Goal: Transaction & Acquisition: Obtain resource

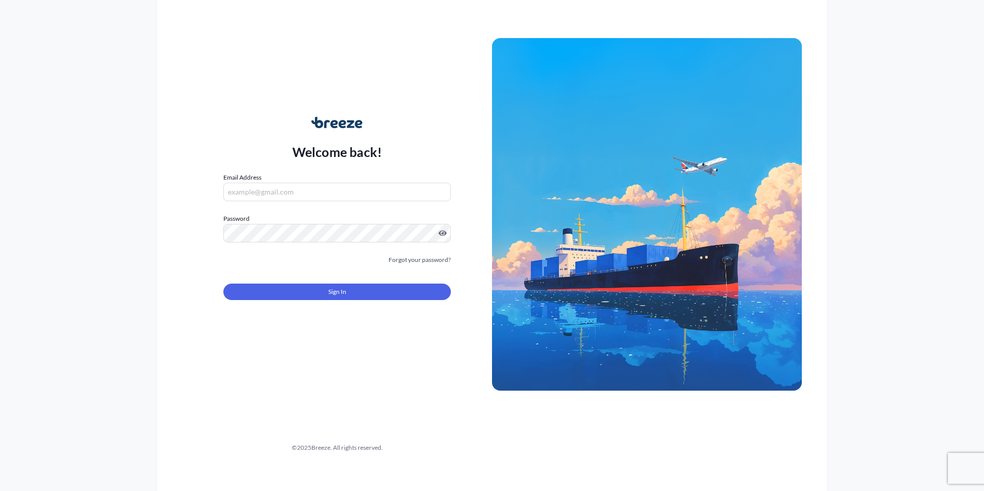
type input "[EMAIL_ADDRESS][PERSON_NAME][DOMAIN_NAME]"
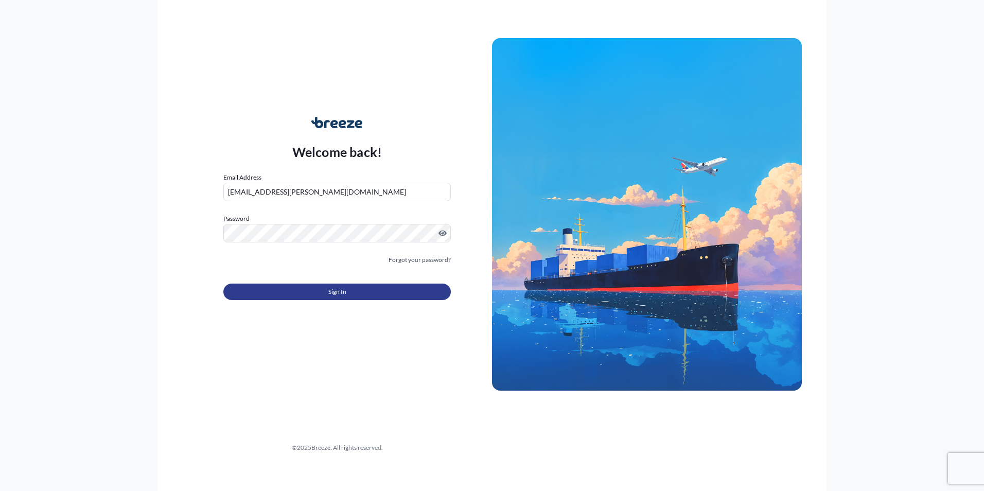
click at [343, 292] on span "Sign In" at bounding box center [337, 292] width 18 height 10
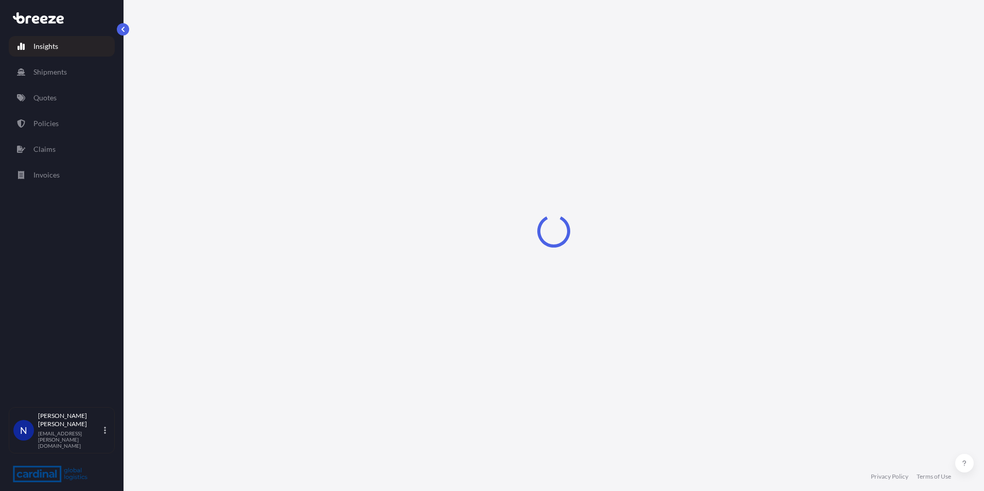
select select "2025"
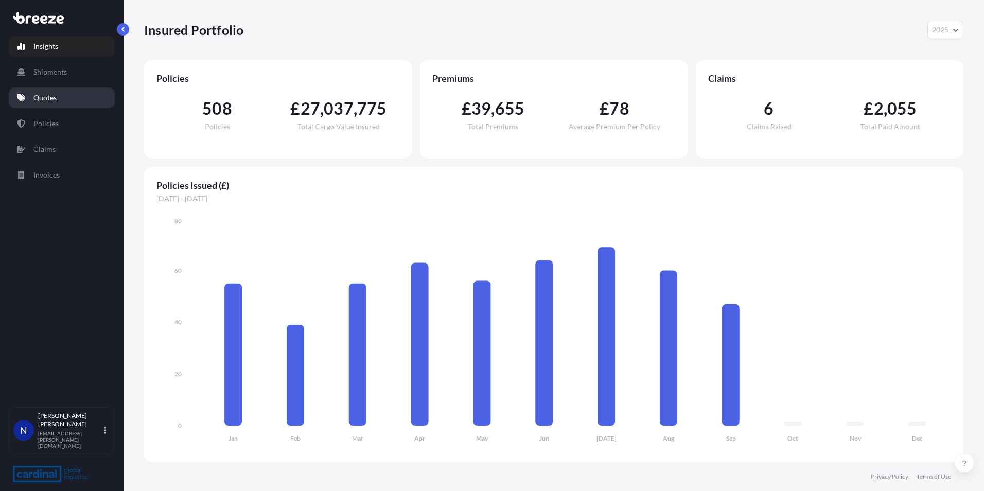
click at [52, 95] on p "Quotes" at bounding box center [44, 98] width 23 height 10
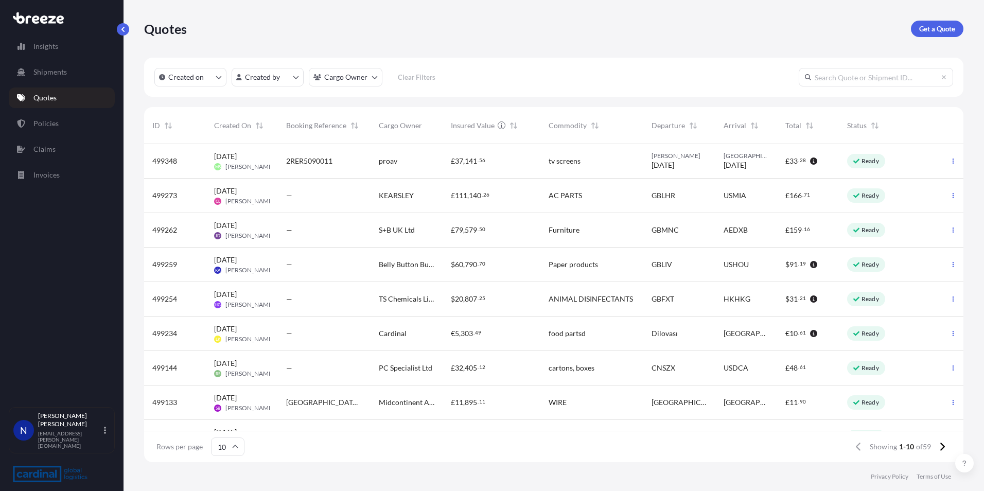
scroll to position [316, 812]
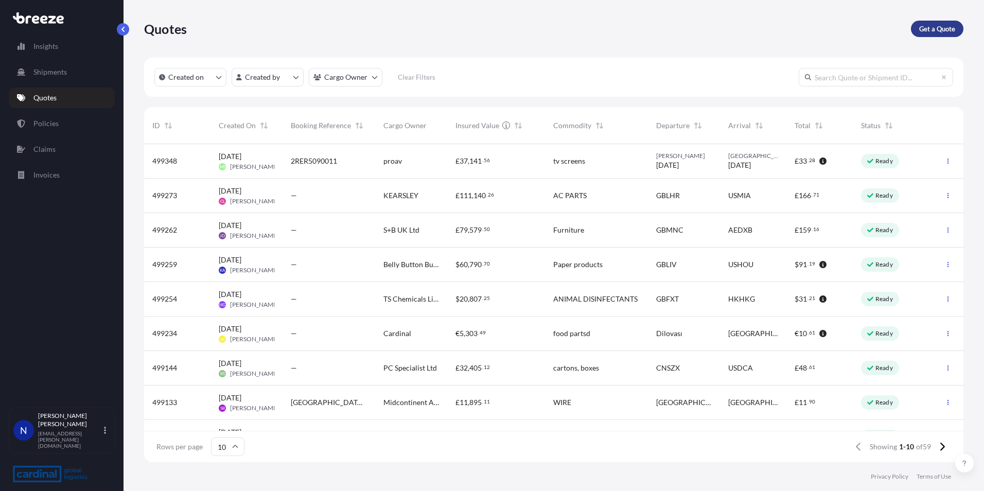
click at [942, 26] on p "Get a Quote" at bounding box center [937, 29] width 36 height 10
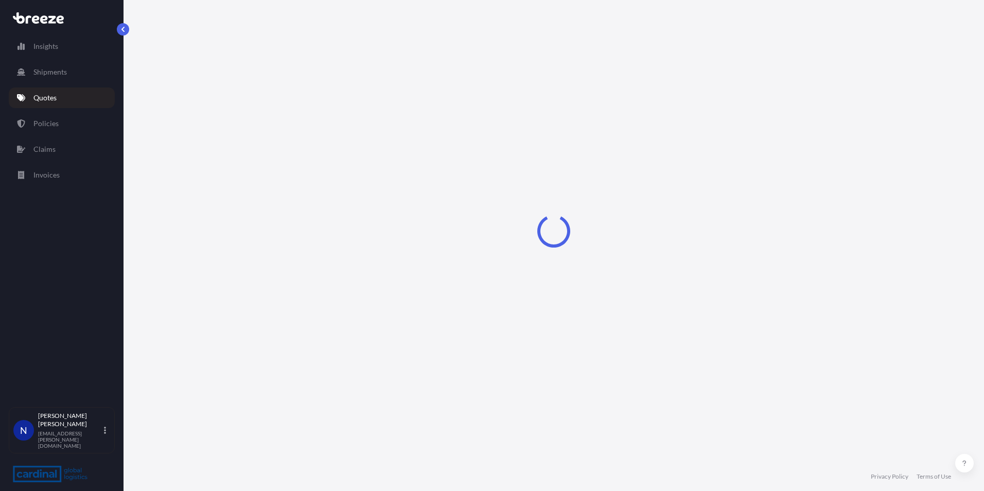
select select "Sea"
select select "1"
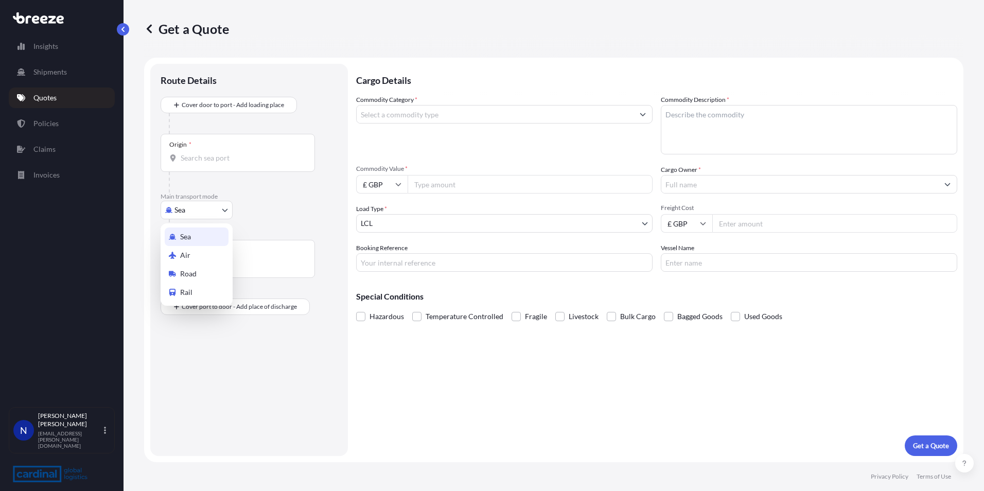
click at [184, 208] on body "Insights Shipments Quotes Policies Claims Invoices N [PERSON_NAME] [PERSON_NAME…" at bounding box center [492, 245] width 984 height 491
click at [194, 273] on span "Road" at bounding box center [188, 274] width 16 height 10
select select "Road"
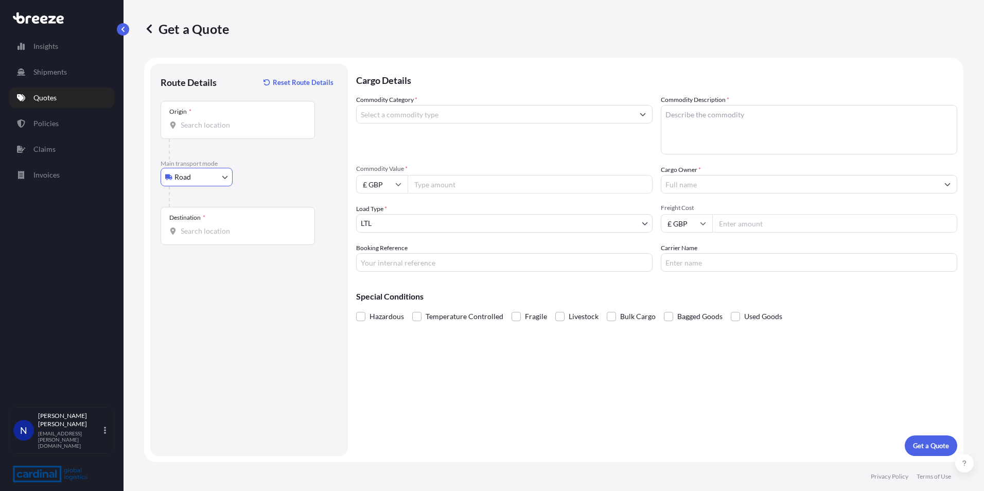
click at [207, 132] on div "Origin *" at bounding box center [238, 120] width 154 height 38
click at [207, 130] on input "Origin *" at bounding box center [241, 125] width 121 height 10
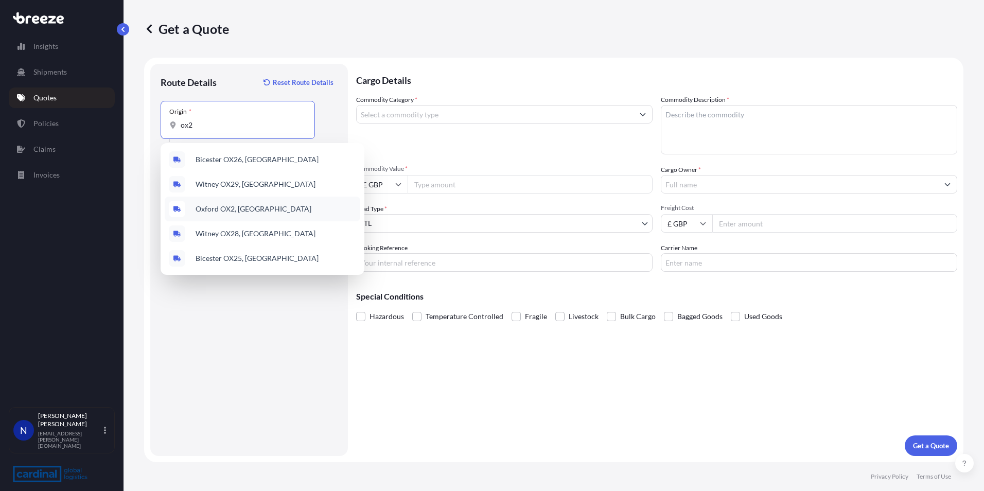
click at [232, 208] on span "Oxford OX2, [GEOGRAPHIC_DATA]" at bounding box center [254, 209] width 116 height 10
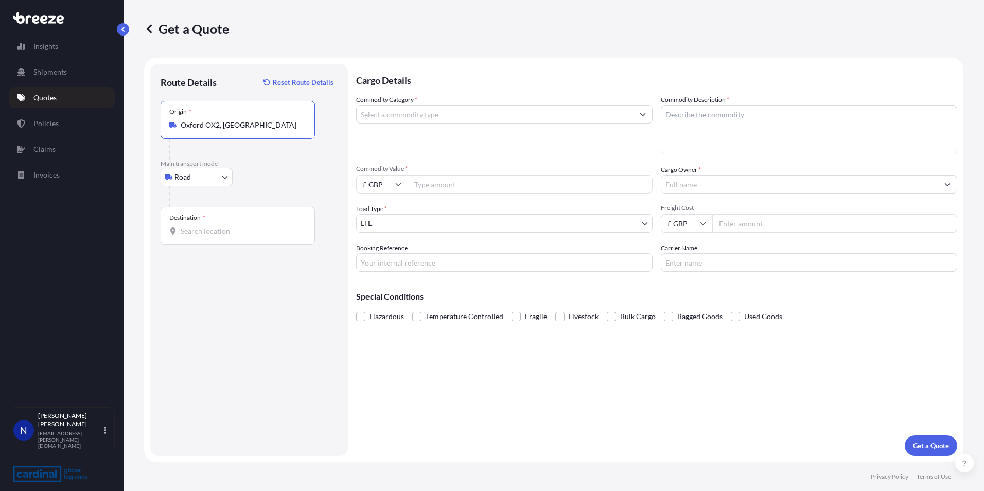
type input "Oxford OX2, [GEOGRAPHIC_DATA]"
click at [201, 232] on input "Destination *" at bounding box center [241, 231] width 121 height 10
click at [229, 226] on input "Destination * Please select a destination" at bounding box center [241, 231] width 121 height 10
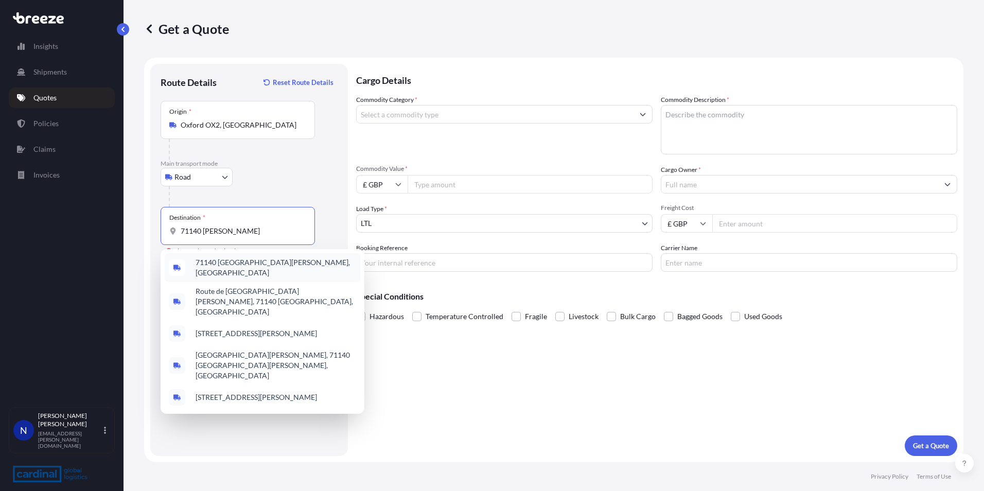
click at [257, 269] on span "71140 [GEOGRAPHIC_DATA][PERSON_NAME], [GEOGRAPHIC_DATA]" at bounding box center [276, 267] width 161 height 21
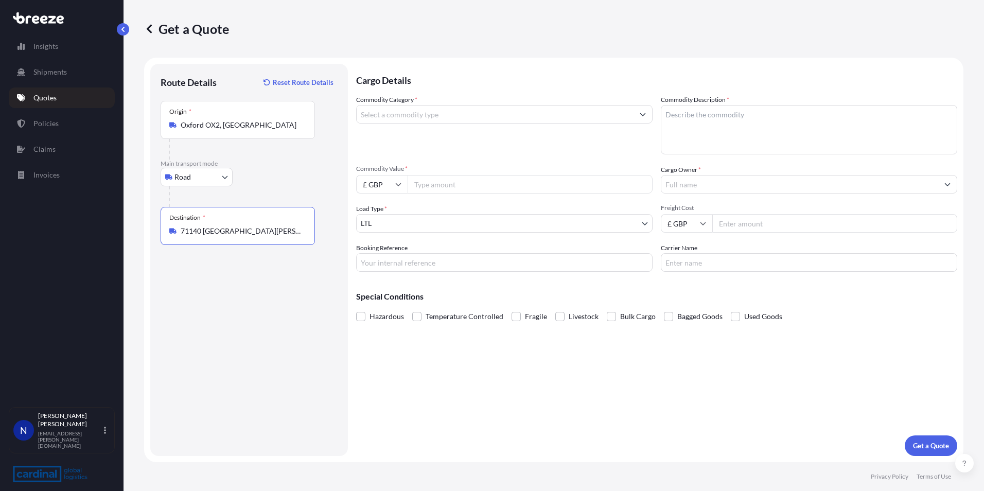
type input "71140 [GEOGRAPHIC_DATA][PERSON_NAME], [GEOGRAPHIC_DATA]"
click at [406, 110] on input "Commodity Category *" at bounding box center [495, 114] width 277 height 19
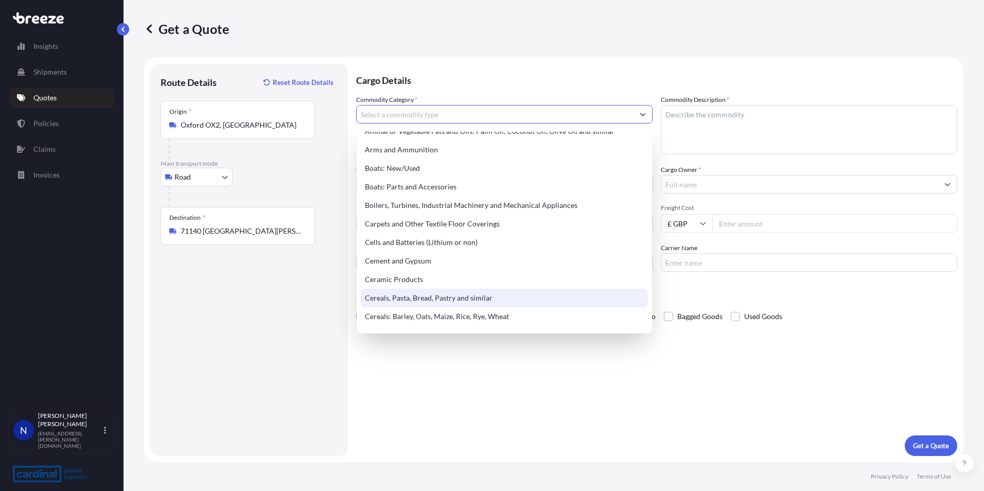
scroll to position [103, 0]
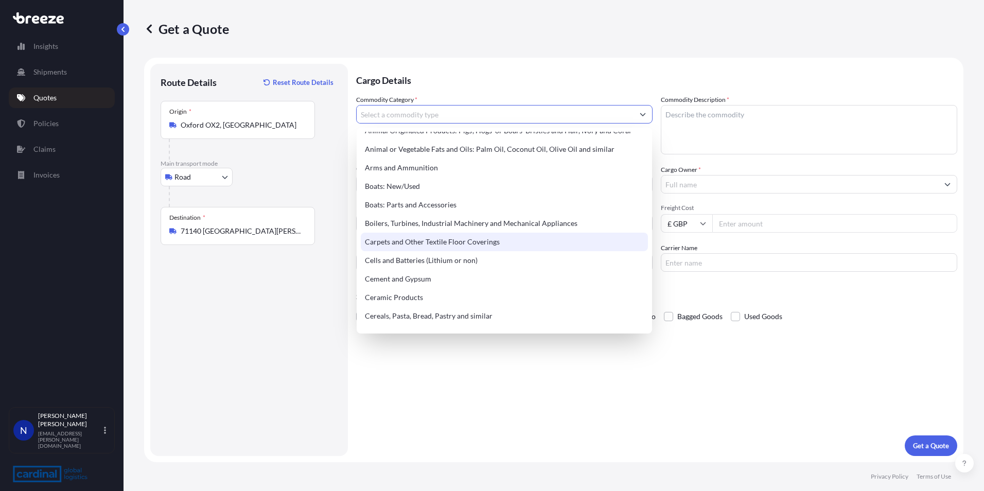
click at [397, 242] on div "Carpets and Other Textile Floor Coverings" at bounding box center [504, 242] width 287 height 19
type input "Carpets and Other Textile Floor Coverings"
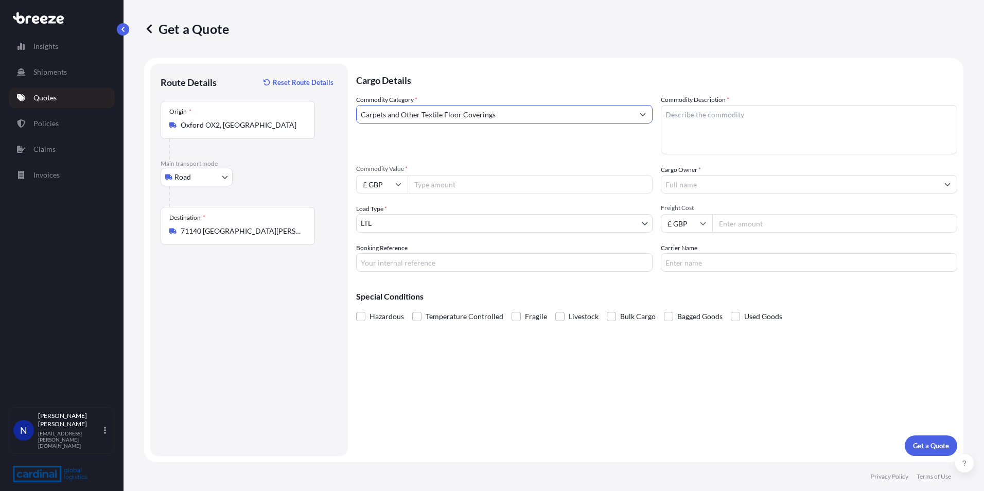
click at [427, 187] on input "Commodity Value *" at bounding box center [530, 184] width 245 height 19
type input "66666.40"
click at [419, 227] on body "Insights Shipments Quotes Policies Claims Invoices N [PERSON_NAME] [PERSON_NAME…" at bounding box center [492, 245] width 984 height 491
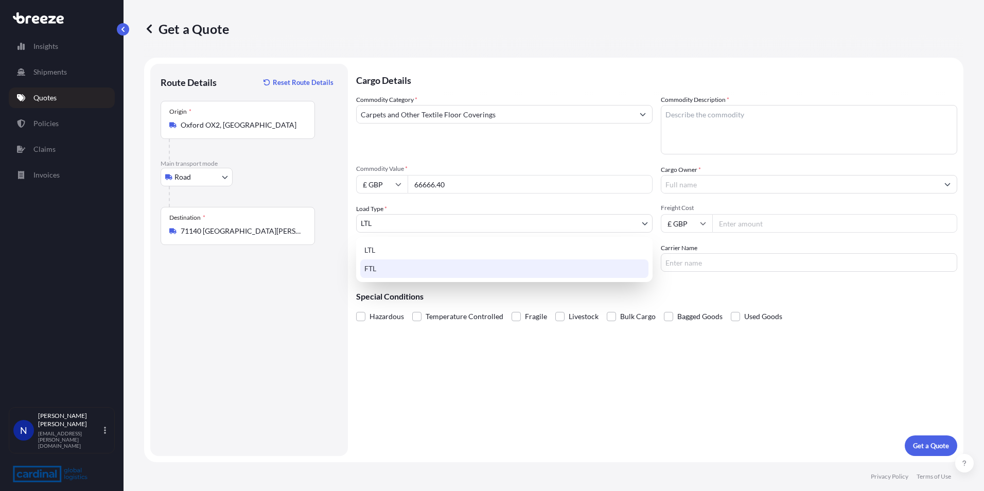
click at [408, 266] on div "FTL" at bounding box center [504, 268] width 288 height 19
select select "2"
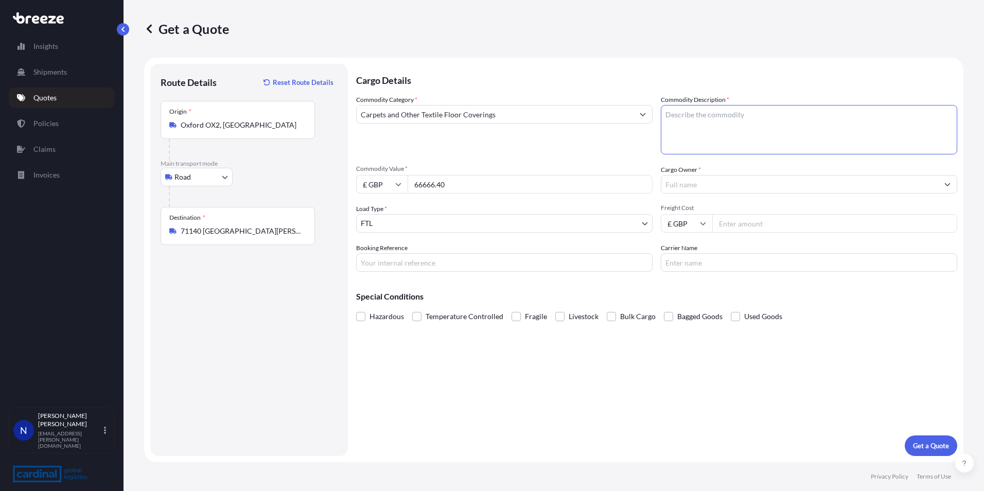
click at [726, 122] on textarea "Commodity Description *" at bounding box center [809, 129] width 296 height 49
click at [722, 135] on textarea "Commodity Description *" at bounding box center [809, 129] width 296 height 49
paste textarea "Double Bed: 156 x 201 x 158cm 4 x Medallions: 49 x 7 x 91cm Baby Grand Piano: 1…"
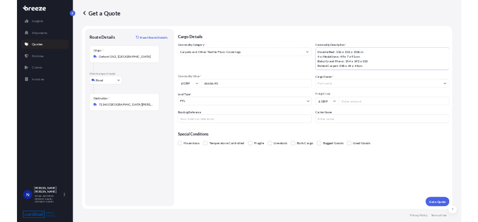
scroll to position [27, 0]
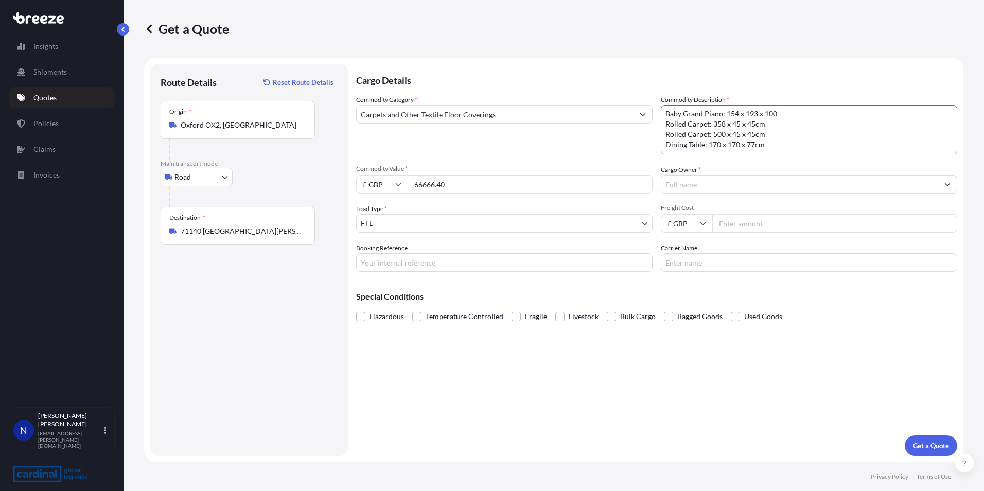
type textarea "Double Bed: 156 x 201 x 158cm 4 x Medallions: 49 x 7 x 91cm Baby Grand Piano: 1…"
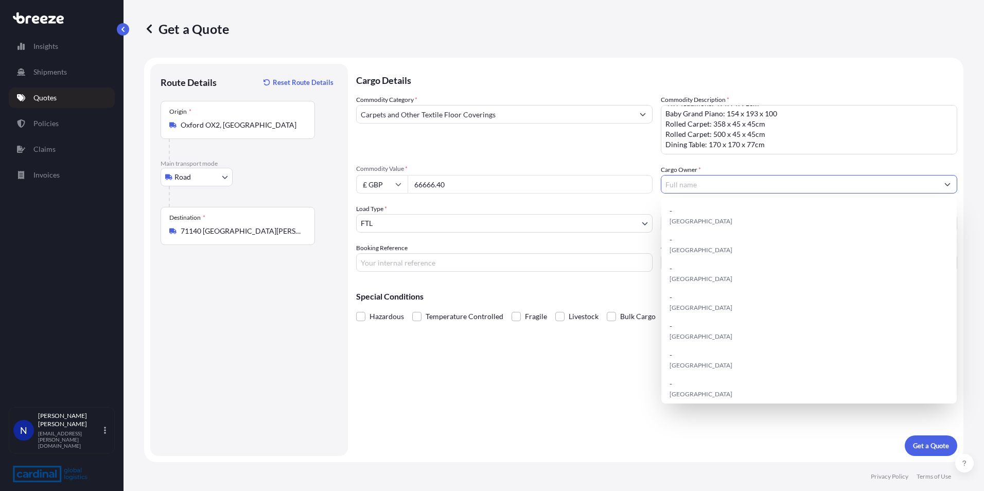
click at [688, 186] on input "Cargo Owner *" at bounding box center [799, 184] width 277 height 19
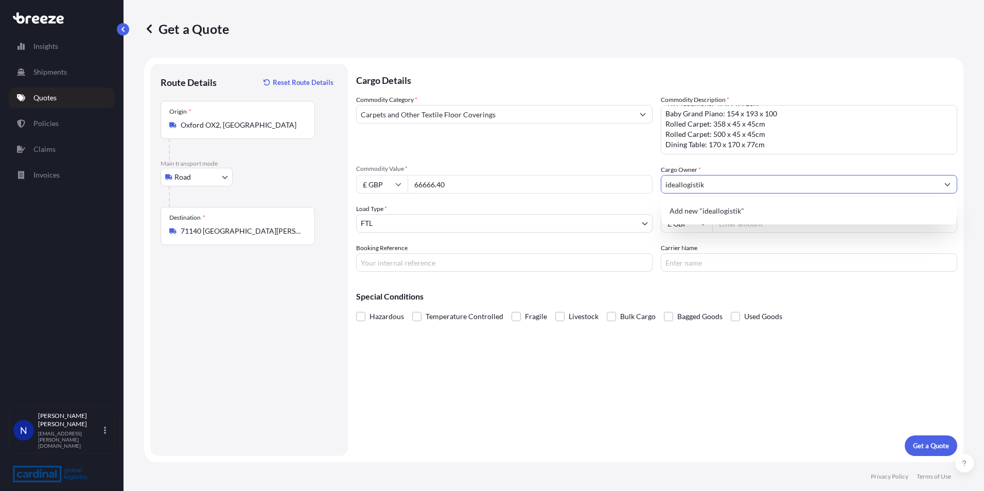
click at [682, 185] on input "ideallogistik" at bounding box center [799, 184] width 277 height 19
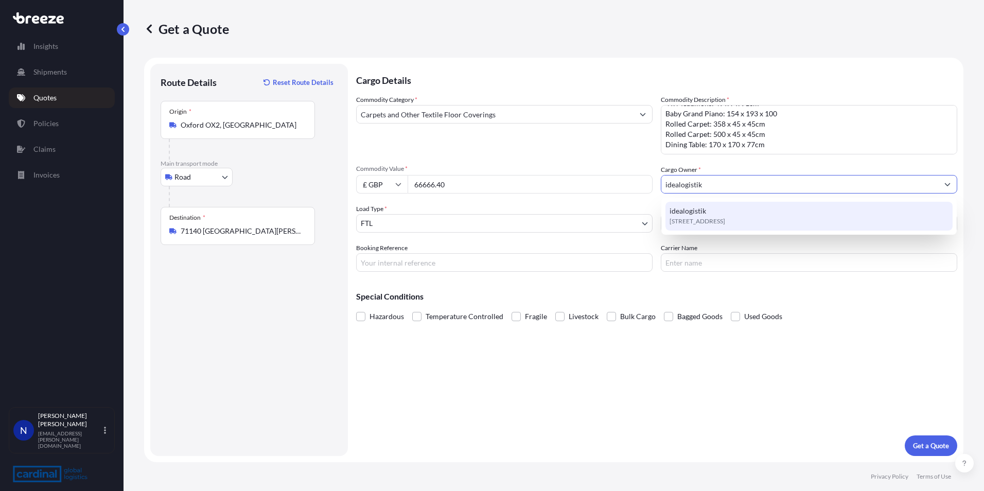
click at [725, 218] on span "[STREET_ADDRESS]" at bounding box center [698, 221] width 56 height 10
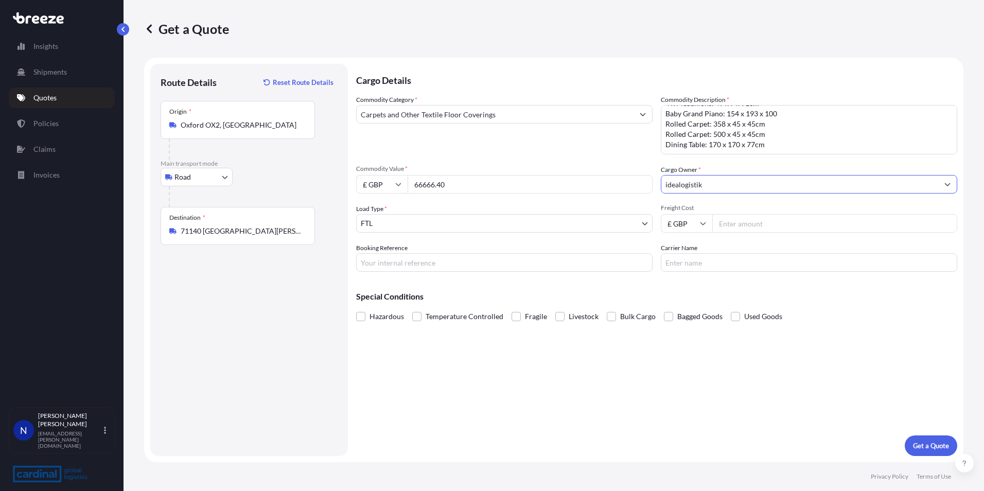
type input "idealogistik"
click at [736, 227] on input "Freight Cost" at bounding box center [834, 223] width 245 height 19
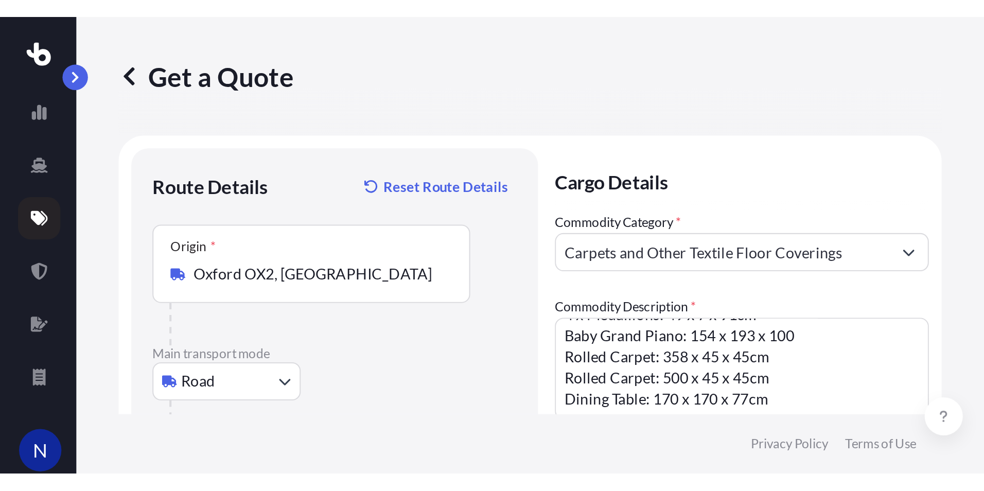
scroll to position [16, 0]
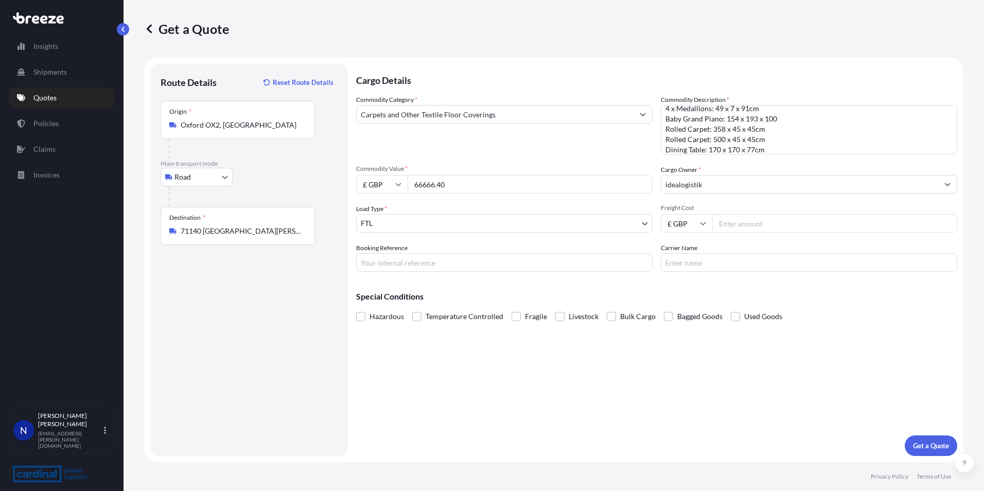
click at [745, 226] on input "Freight Cost" at bounding box center [834, 223] width 245 height 19
type input "1650.79"
click at [926, 436] on button "Get a Quote" at bounding box center [931, 445] width 52 height 21
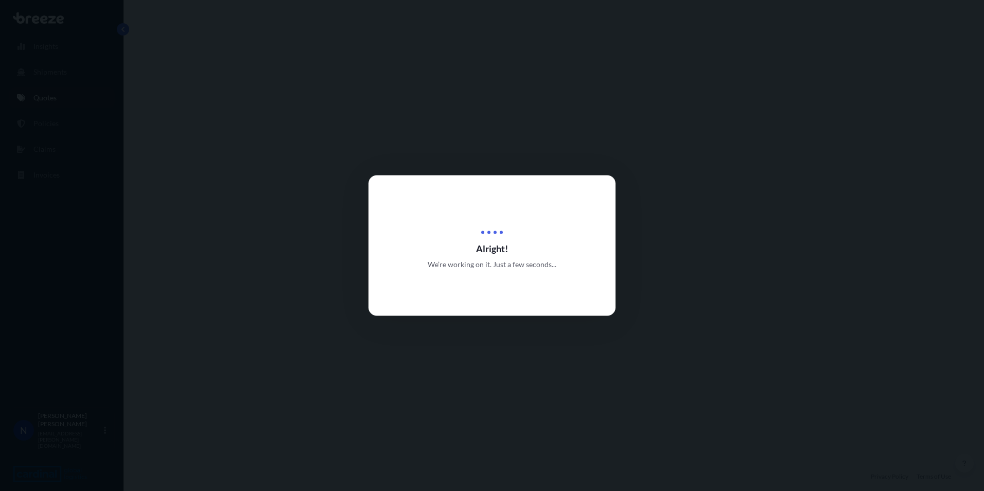
select select "Road"
select select "2"
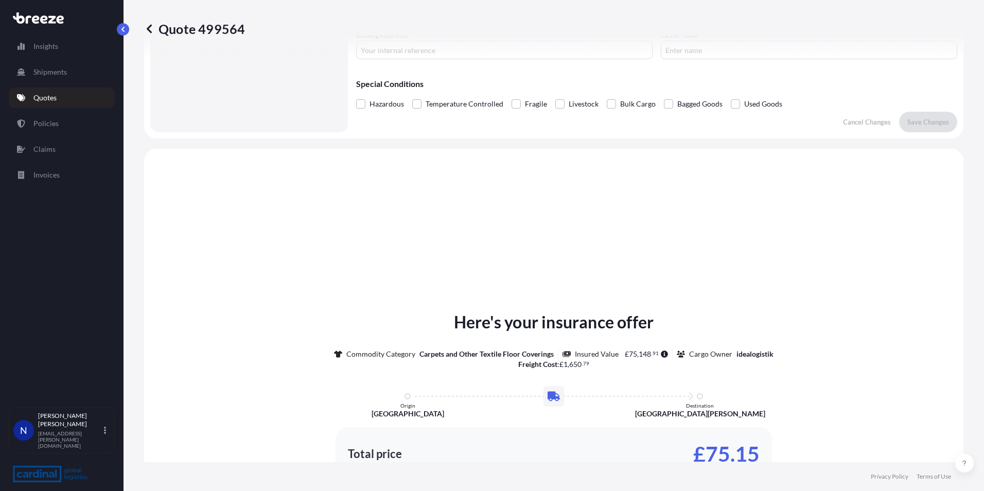
scroll to position [310, 0]
